Goal: Task Accomplishment & Management: Manage account settings

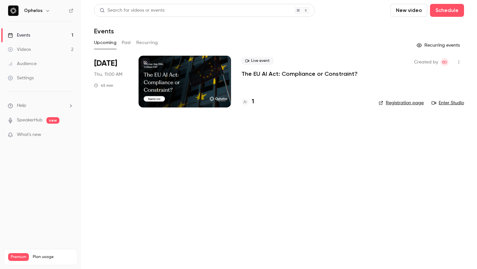
click at [256, 77] on p "The EU AI Act: Compliance or Constraint?" at bounding box center [299, 74] width 116 height 8
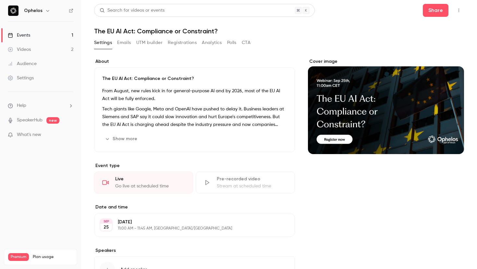
click at [154, 43] on button "UTM builder" at bounding box center [149, 43] width 26 height 10
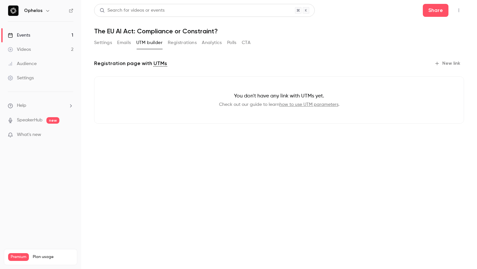
click at [451, 61] on button "New link" at bounding box center [448, 63] width 32 height 10
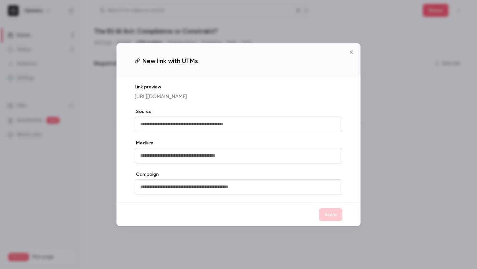
click at [240, 123] on input "text" at bounding box center [238, 125] width 207 height 16
type input "********"
click at [175, 153] on input "text" at bounding box center [238, 156] width 207 height 16
click at [172, 160] on input "text" at bounding box center [238, 156] width 207 height 16
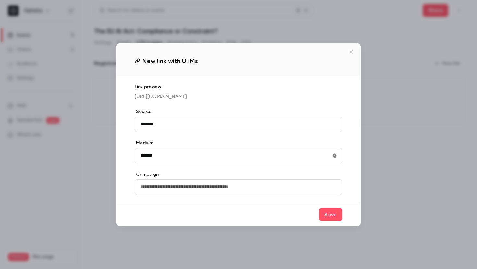
type input "*******"
click at [161, 190] on input "text" at bounding box center [238, 188] width 207 height 16
type input "*******"
click at [336, 214] on button "Save" at bounding box center [330, 214] width 23 height 13
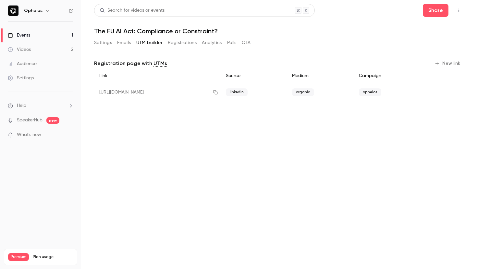
click at [220, 95] on div "[URL][DOMAIN_NAME]" at bounding box center [157, 92] width 126 height 18
click at [218, 92] on icon "button" at bounding box center [215, 92] width 5 height 5
click at [104, 43] on button "Settings" at bounding box center [103, 43] width 18 height 10
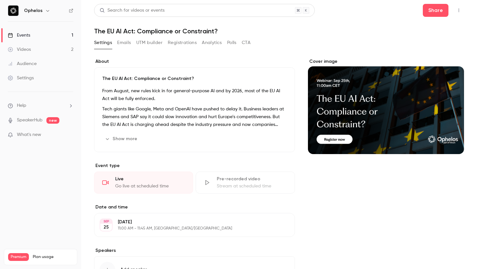
click at [125, 43] on button "Emails" at bounding box center [124, 43] width 14 height 10
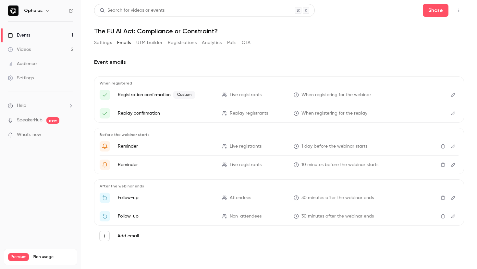
click at [451, 94] on icon "Edit" at bounding box center [452, 95] width 5 height 5
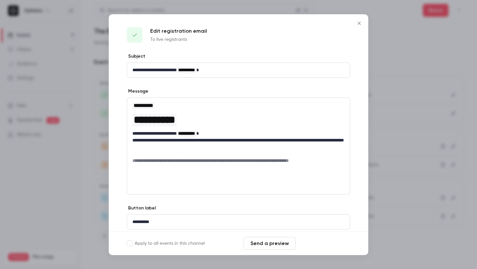
click at [329, 243] on button "Save changes" at bounding box center [324, 243] width 52 height 13
